Goal: Find specific page/section

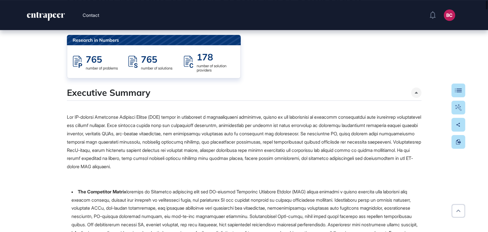
scroll to position [95, 0]
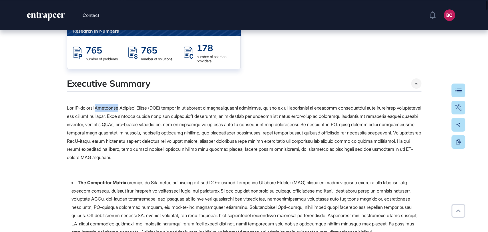
drag, startPoint x: 103, startPoint y: 107, endPoint x: 123, endPoint y: 110, distance: 20.2
click at [123, 110] on p at bounding box center [244, 133] width 355 height 58
copy p "Applicant"
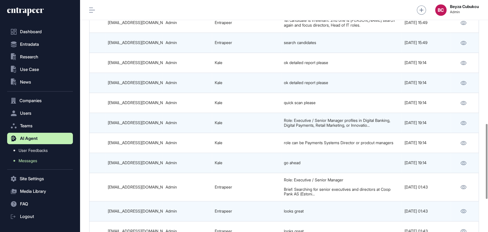
scroll to position [483, 0]
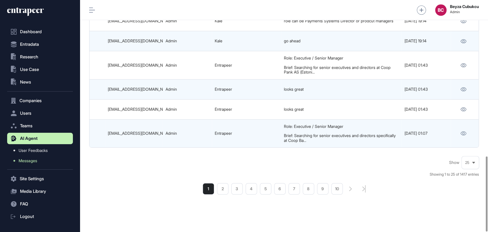
click at [465, 157] on div "25" at bounding box center [470, 162] width 17 height 11
click at [468, 146] on li "100" at bounding box center [471, 151] width 14 height 11
